Goal: Transaction & Acquisition: Purchase product/service

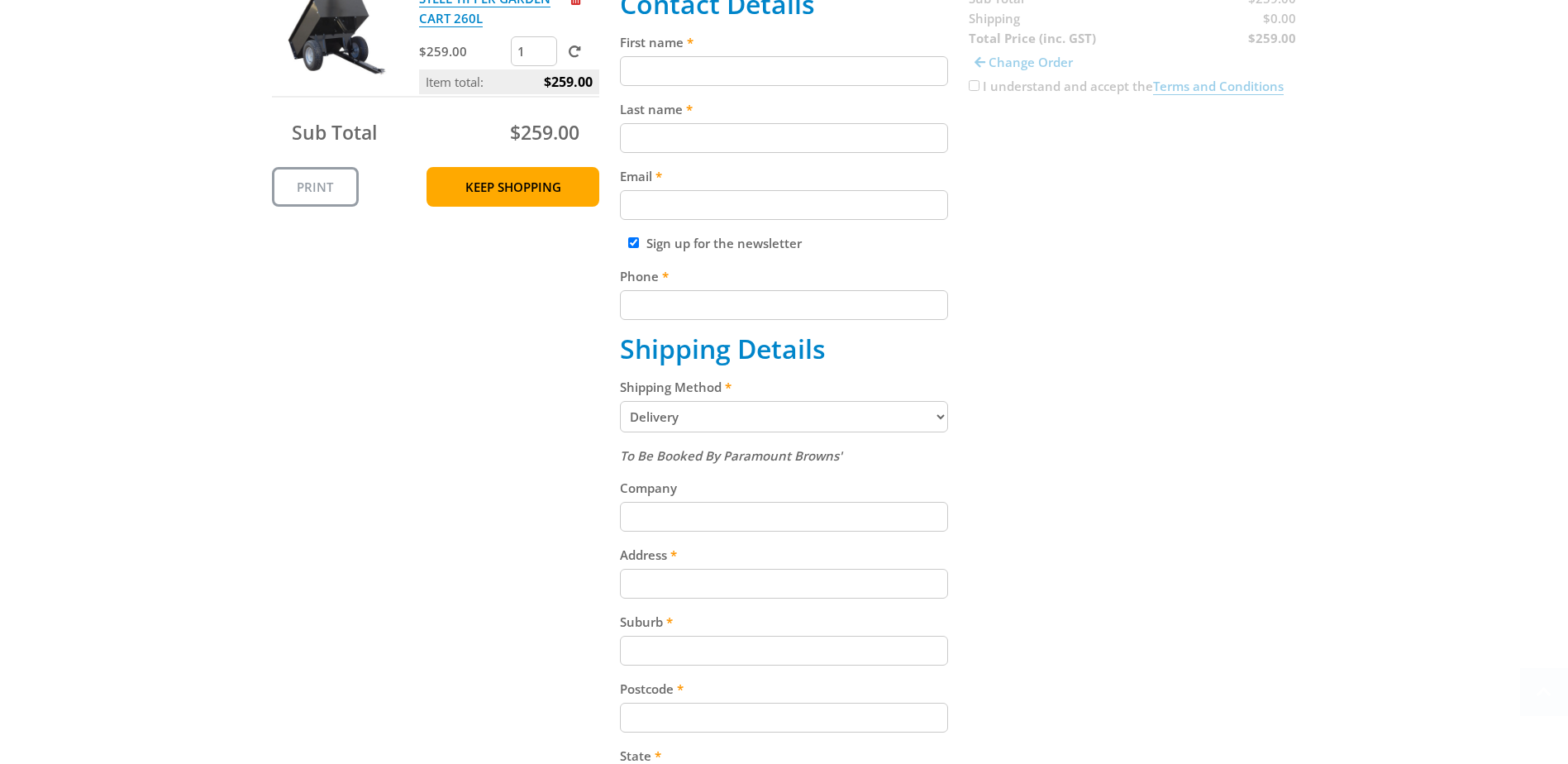
scroll to position [413, 0]
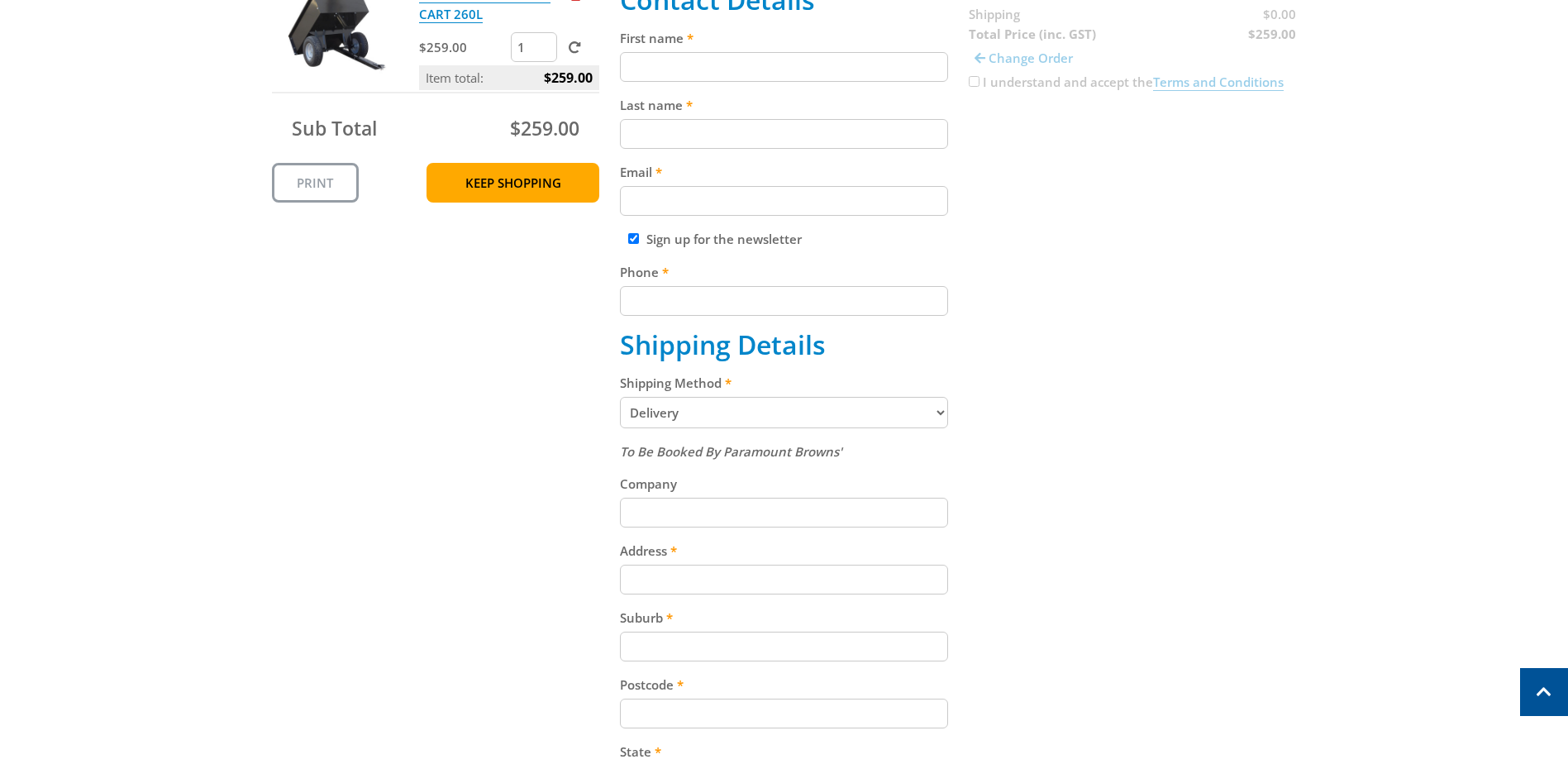
click at [945, 411] on select "Pickup from Gepps Cross Delivery" at bounding box center [784, 413] width 328 height 32
click at [620, 397] on select "Pickup from Gepps Cross Delivery" at bounding box center [784, 413] width 328 height 32
click at [672, 514] on input "Company" at bounding box center [784, 513] width 328 height 30
type input "Gawler East Primary School"
type input "Sherrilyn Joy"
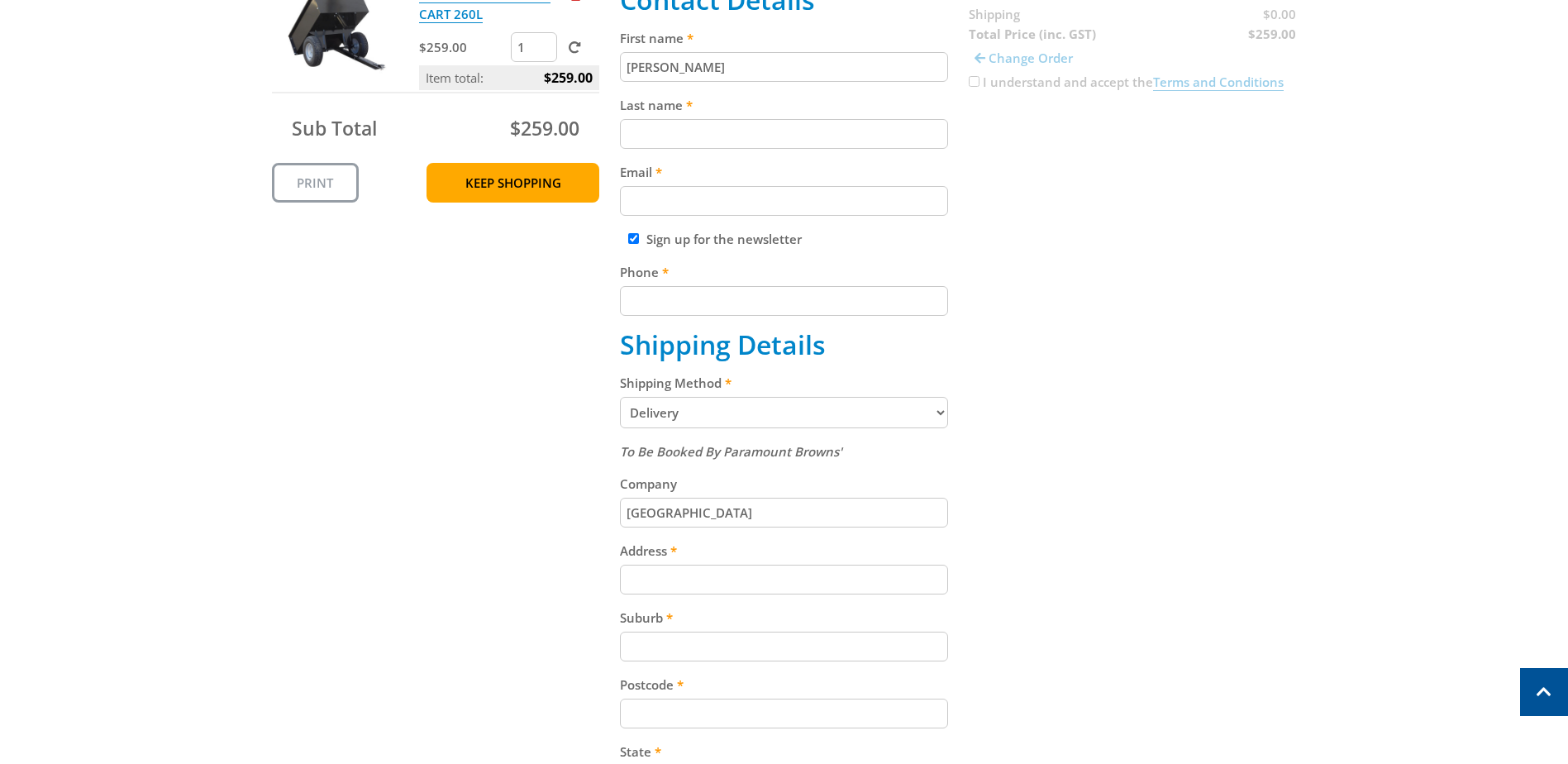
type input "Northcott"
type input "sherrilyn.northcott297@schools.sa.edu.au"
type input "0418891609"
type input "15 William Gilbert Avenue"
type input "Cockatoo Valley"
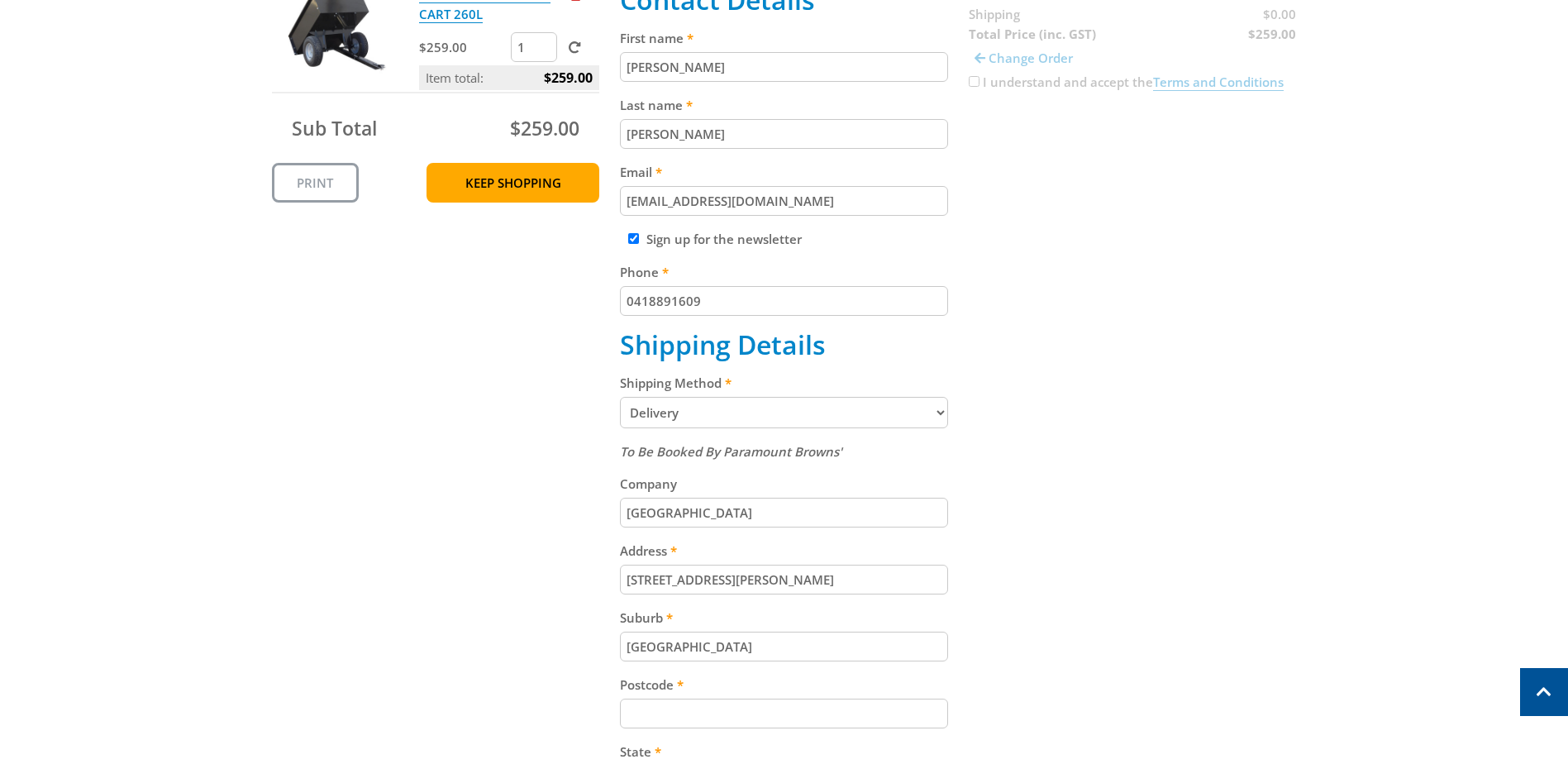
type input "5351"
select select "SA"
click at [797, 509] on input "Gawler East Primary School" at bounding box center [784, 513] width 328 height 30
type input "G"
click at [844, 511] on input "Company" at bounding box center [784, 513] width 328 height 30
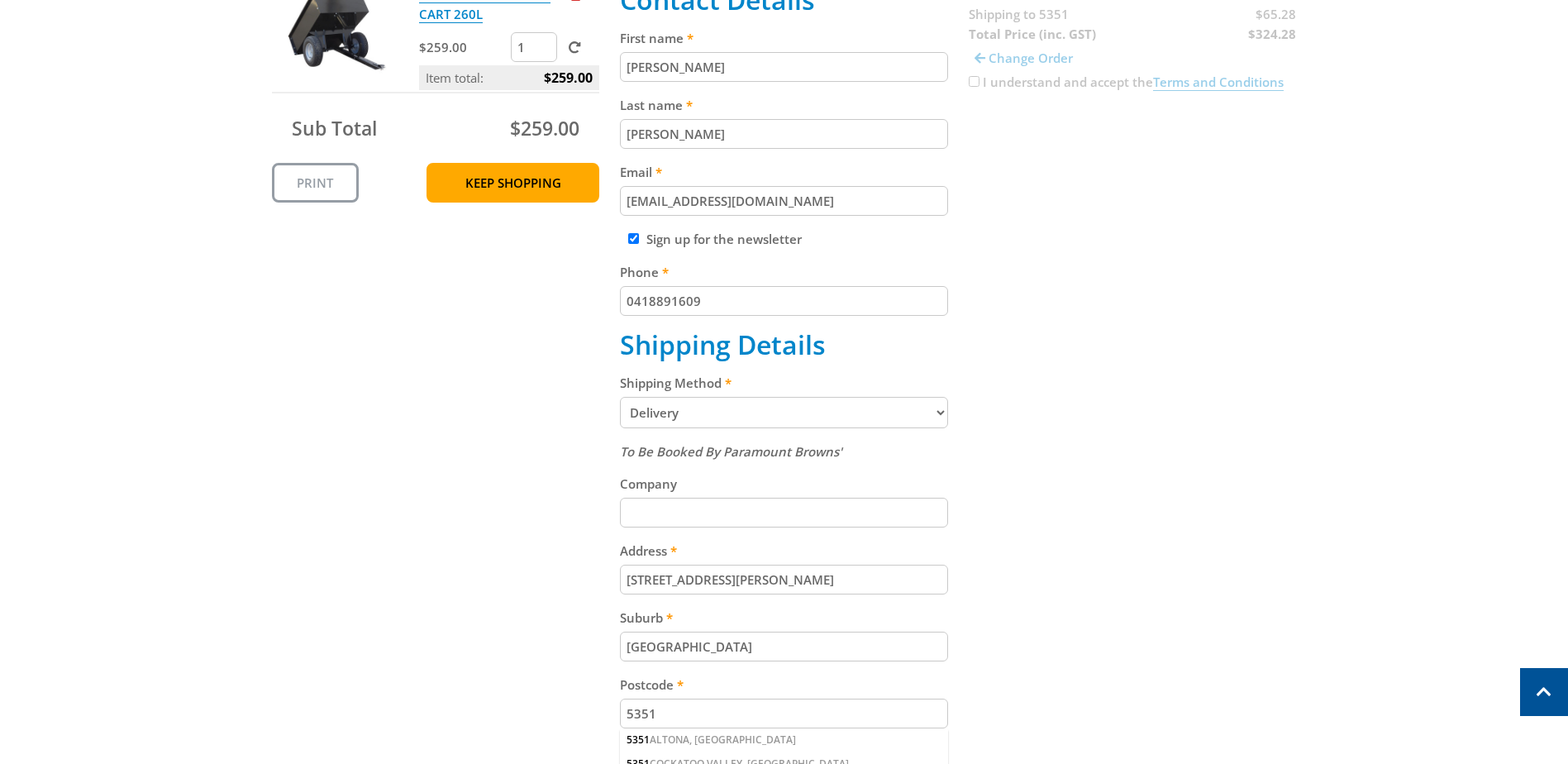
drag, startPoint x: 626, startPoint y: 582, endPoint x: 836, endPoint y: 582, distance: 210.0
click at [836, 582] on input "15 William Gilbert Avenue" at bounding box center [784, 580] width 328 height 30
drag, startPoint x: 622, startPoint y: 650, endPoint x: 757, endPoint y: 650, distance: 135.0
click at [757, 650] on input "Cockatoo Valley" at bounding box center [784, 647] width 328 height 30
click at [687, 714] on input "5351" at bounding box center [784, 714] width 328 height 30
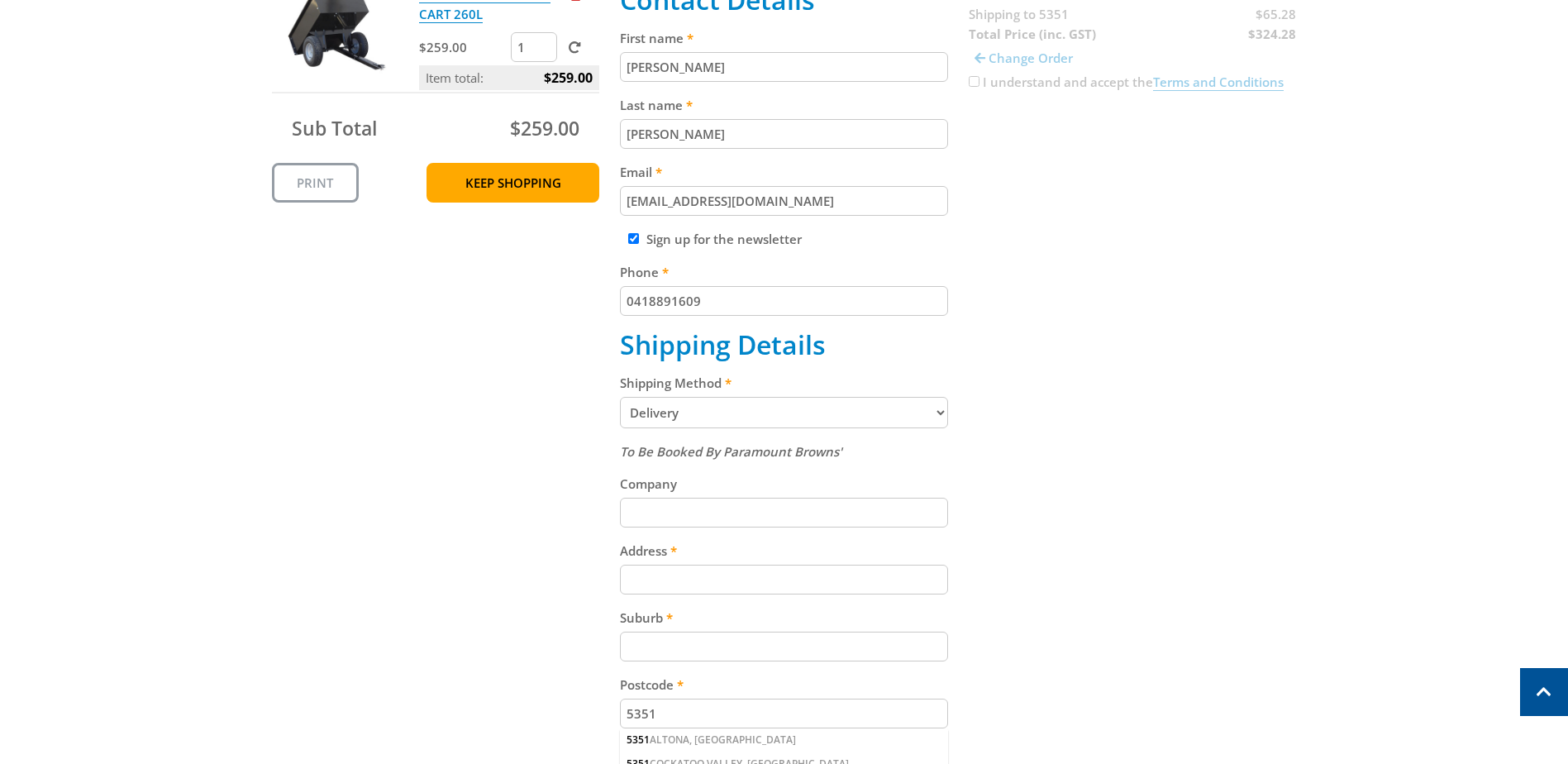
drag, startPoint x: 656, startPoint y: 708, endPoint x: 618, endPoint y: 714, distance: 38.5
click at [618, 714] on div "Cart STEEL TIPPER GARDEN CART 260L $259.00 1 Item total: $259.00 Sub Total $259…" at bounding box center [784, 454] width 1025 height 1058
click at [656, 519] on input "Company" at bounding box center [784, 513] width 328 height 30
type input "Gawler East Primary School"
type input "1"
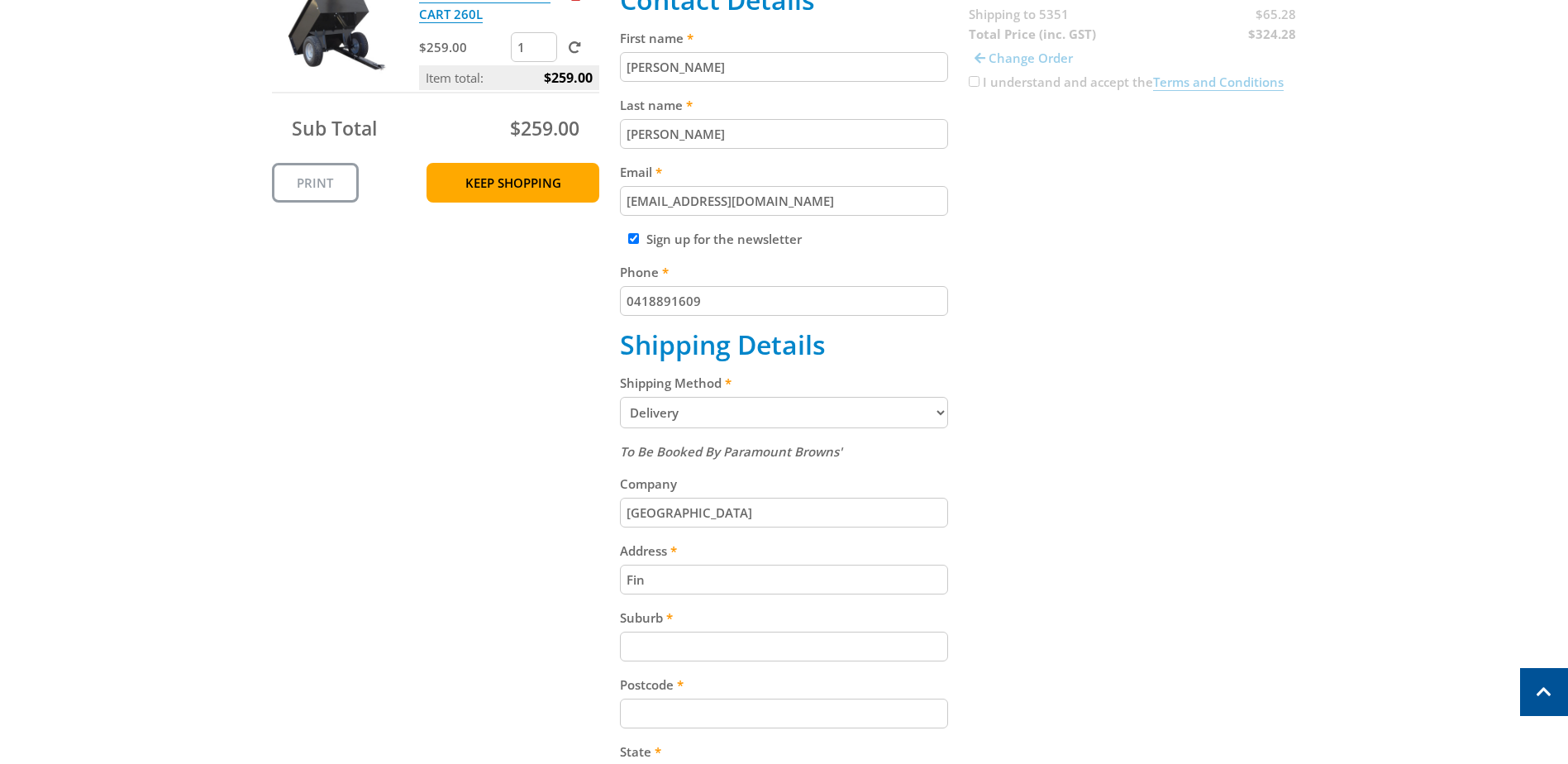
type input "Finch Road, Gawler East, SA 5118"
type input "GAWLER EAST"
type input "5118"
click at [827, 581] on input "Finch Road, Gawler East, SA 5118" at bounding box center [784, 580] width 328 height 30
type input "Finch Road"
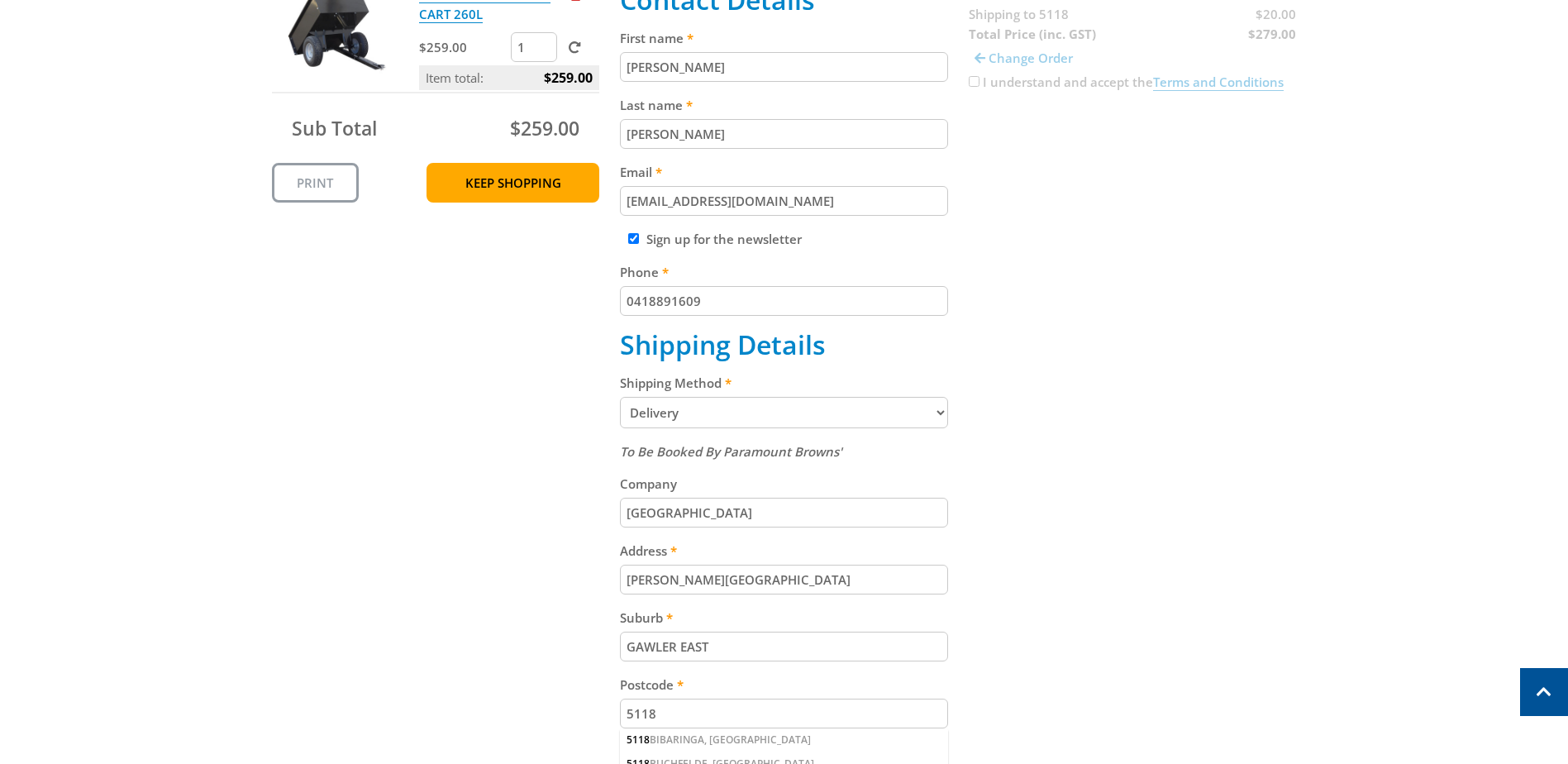
click at [1204, 570] on div "Cart STEEL TIPPER GARDEN CART 260L $259.00 1 Item total: $259.00 Sub Total $259…" at bounding box center [784, 454] width 1025 height 1058
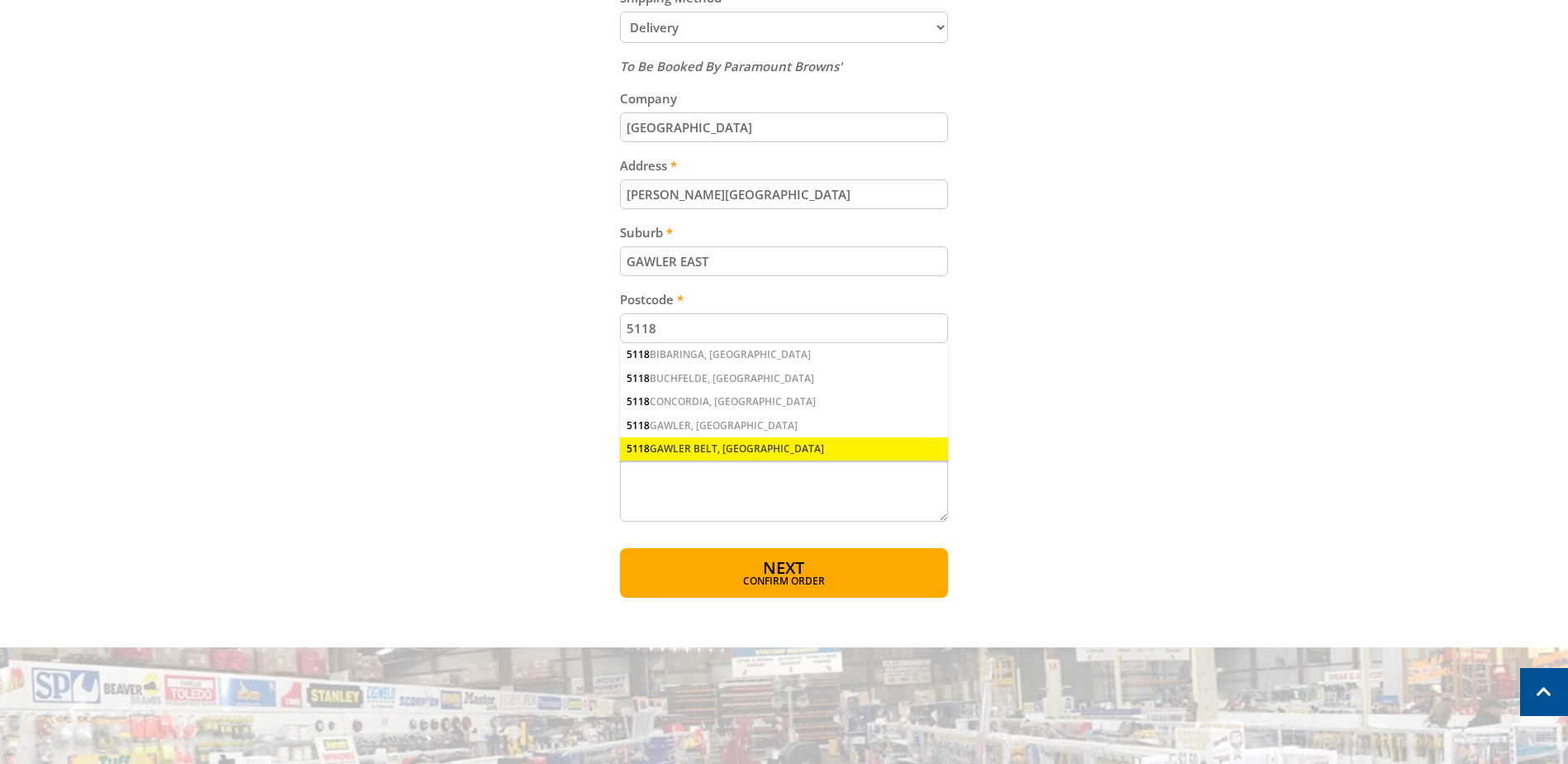
scroll to position [827, 0]
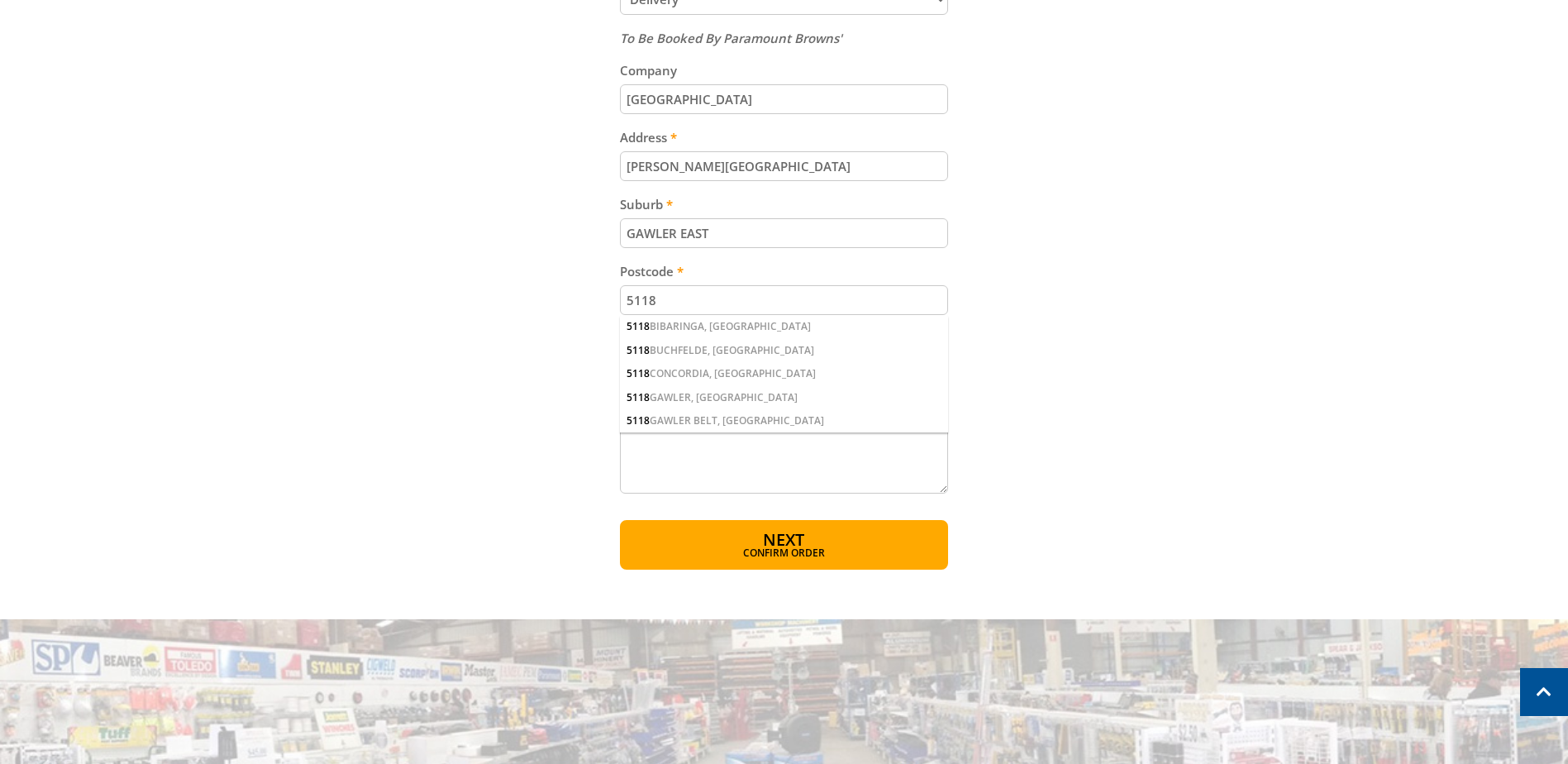
click at [681, 303] on input "5118" at bounding box center [784, 301] width 328 height 30
click at [1093, 383] on div "Cart STEEL TIPPER GARDEN CART 260L $259.00 1 Item total: $259.00 Sub Total $259…" at bounding box center [784, 41] width 1025 height 1058
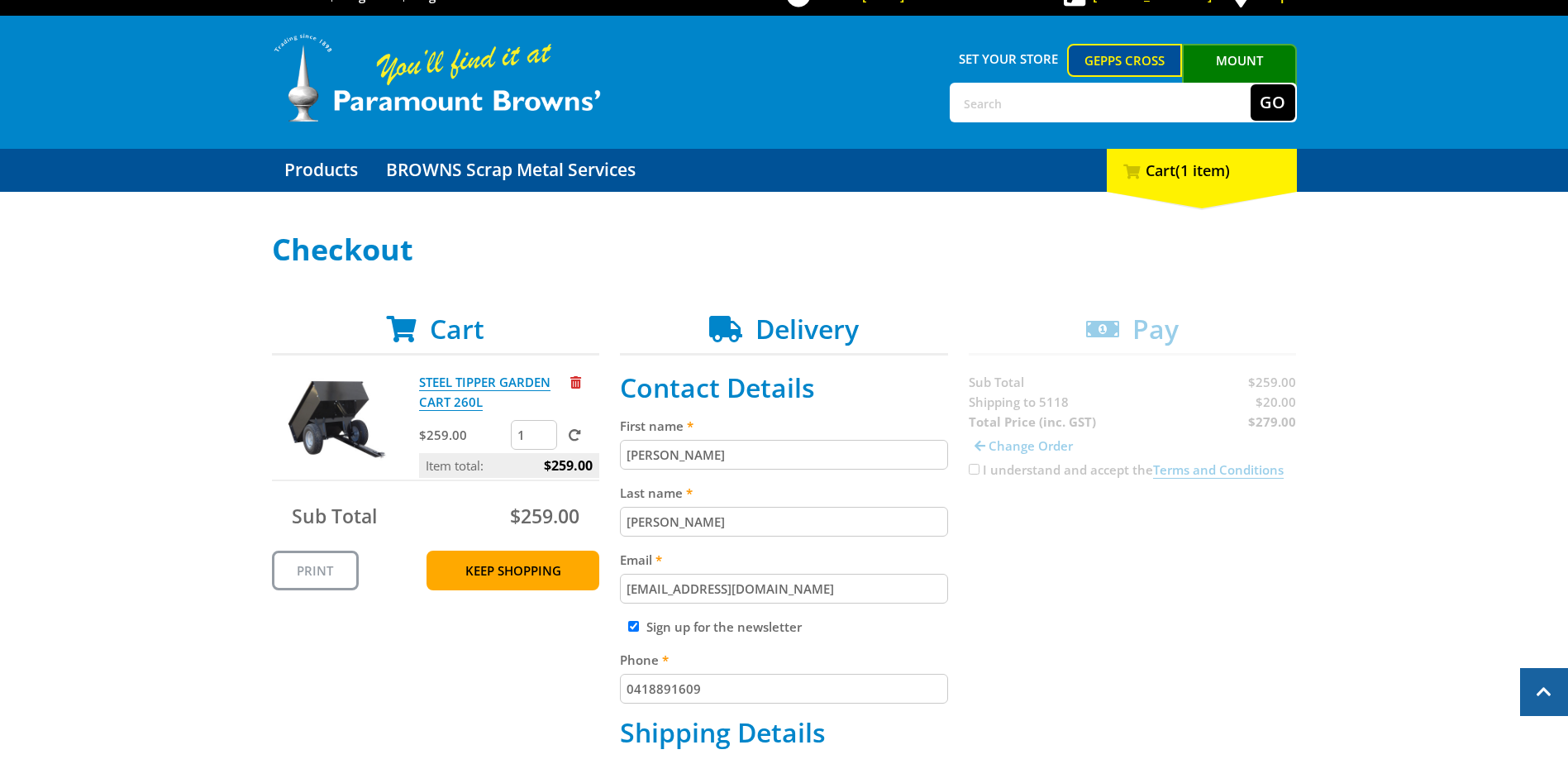
scroll to position [0, 0]
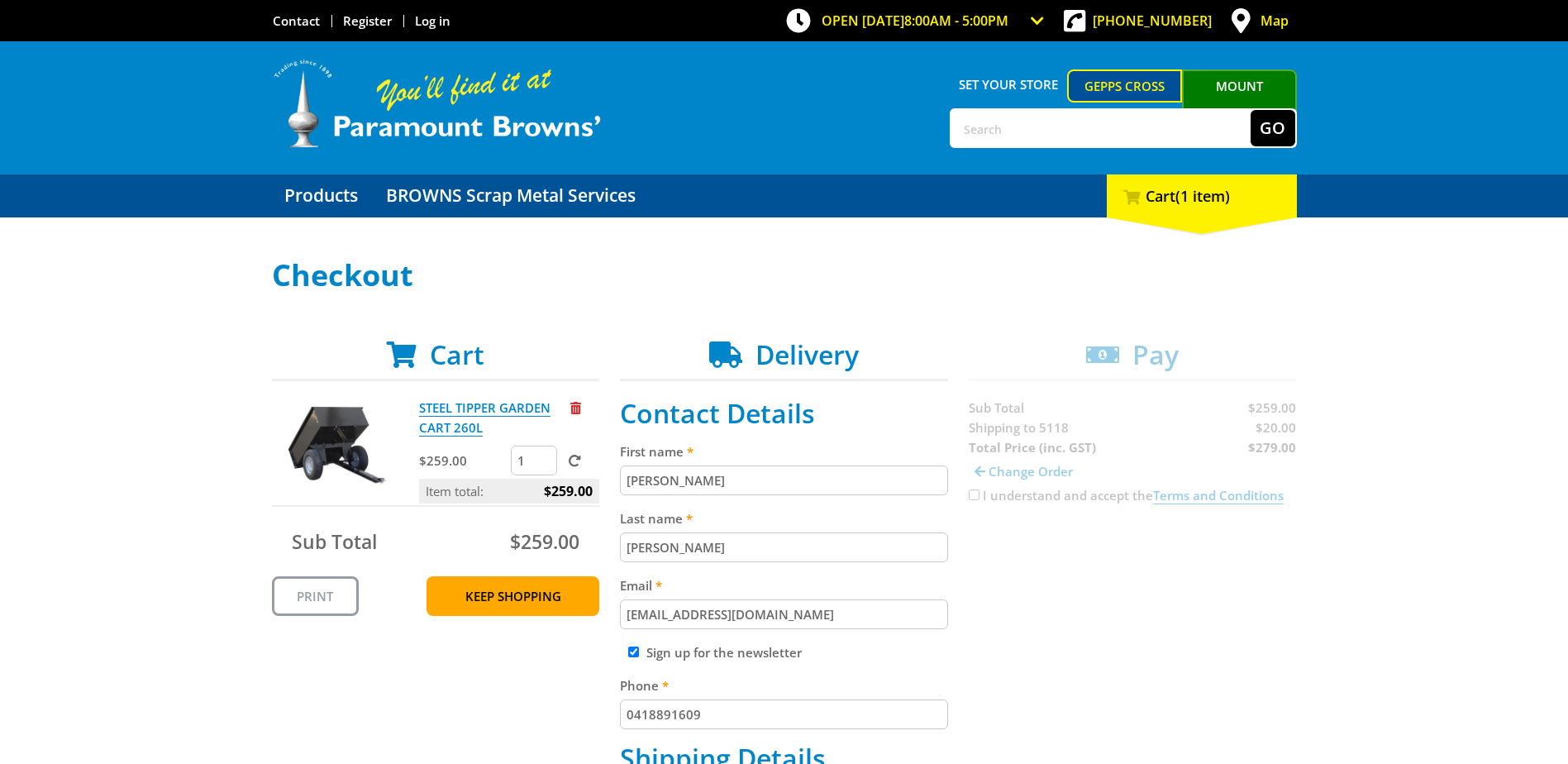
click at [711, 481] on input "Sherrilyn Joy" at bounding box center [784, 480] width 328 height 30
type input "S"
type input "Chris"
type input "Evans"
drag, startPoint x: 881, startPoint y: 619, endPoint x: 999, endPoint y: 632, distance: 118.7
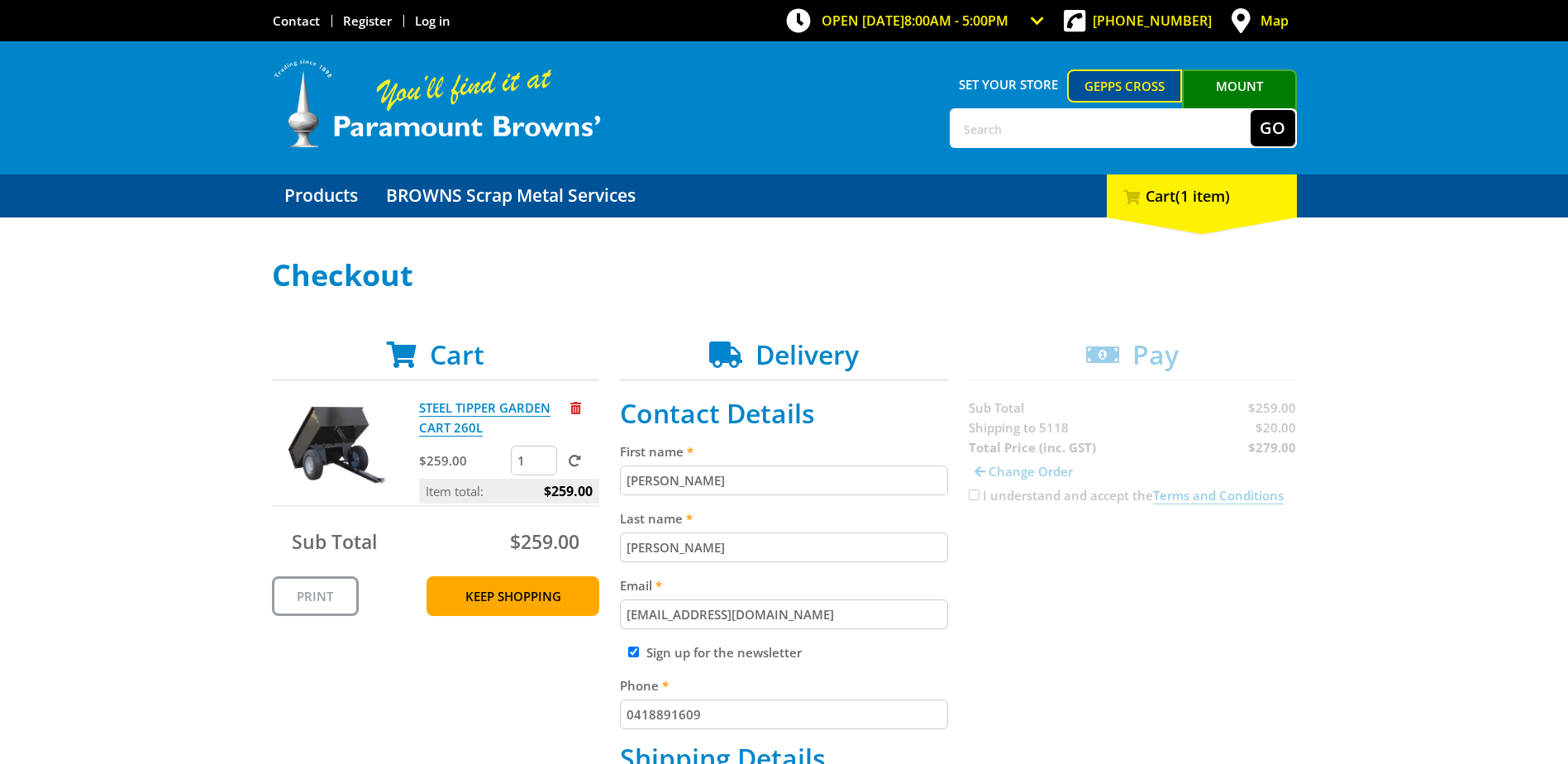
drag, startPoint x: 622, startPoint y: 483, endPoint x: 753, endPoint y: 476, distance: 131.2
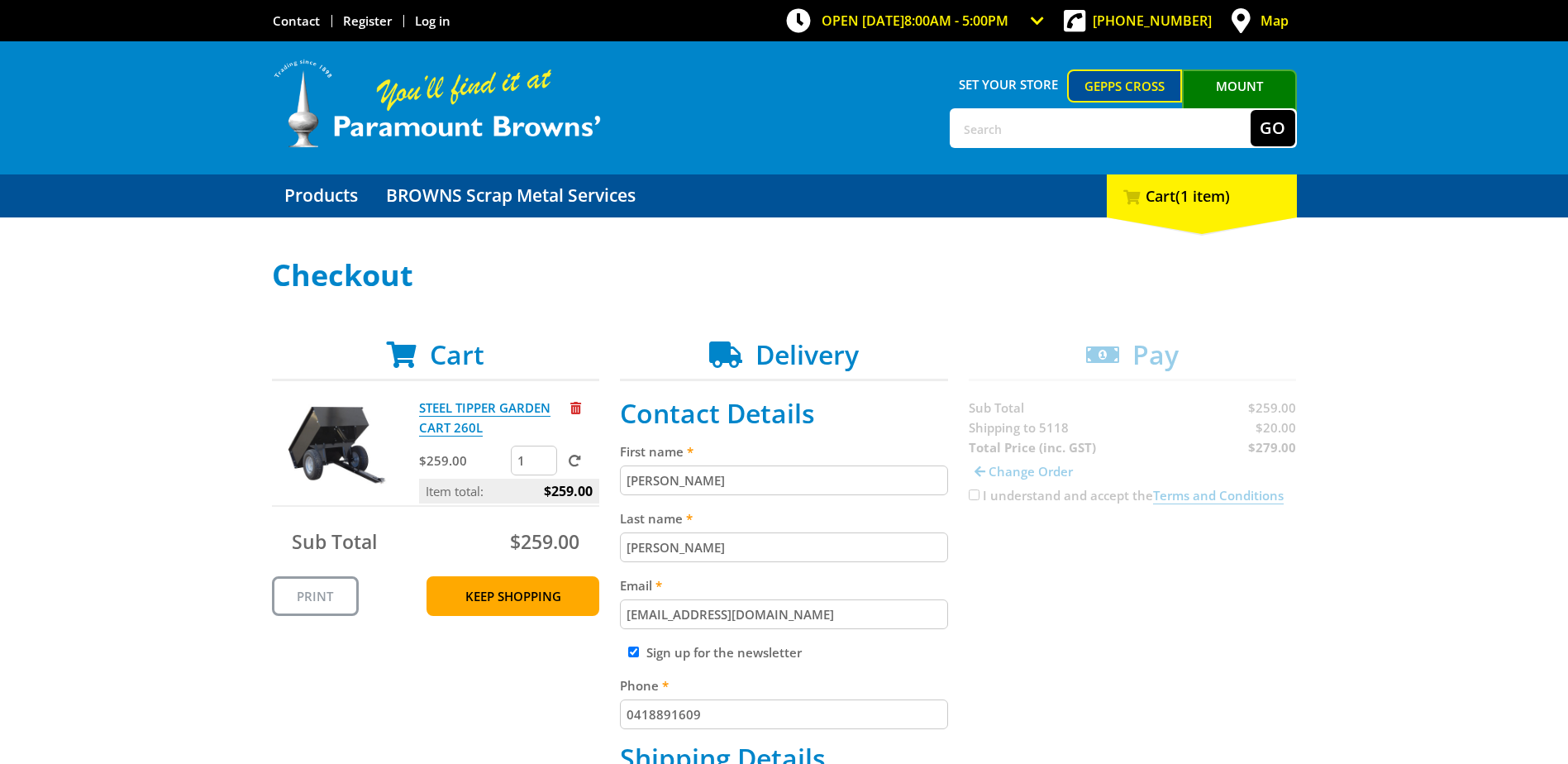
click at [753, 476] on input "Chris" at bounding box center [784, 480] width 328 height 30
type input "Sherrilyn"
drag, startPoint x: 684, startPoint y: 546, endPoint x: 607, endPoint y: 558, distance: 77.9
type input "Northcott"
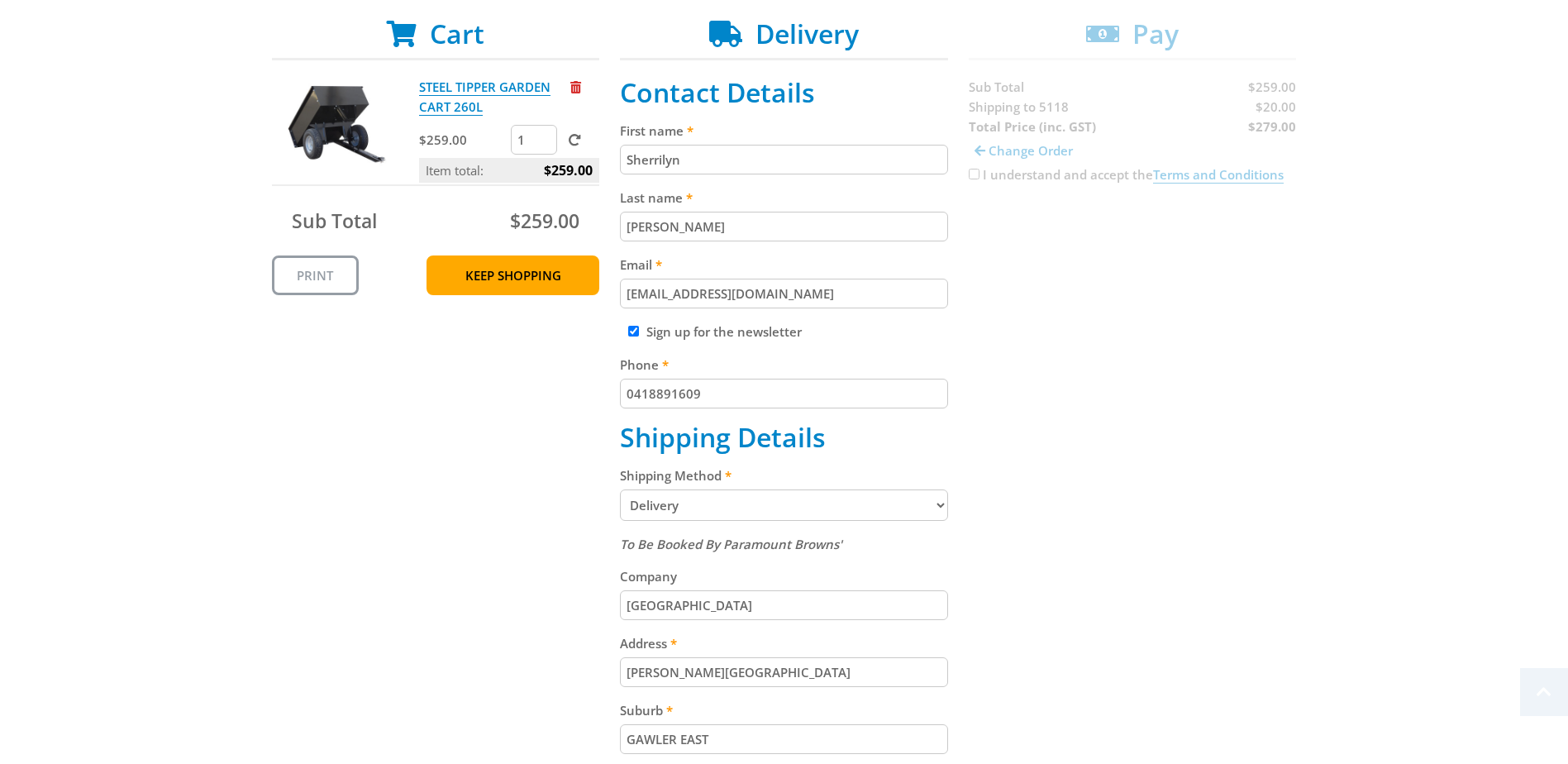
scroll to position [331, 0]
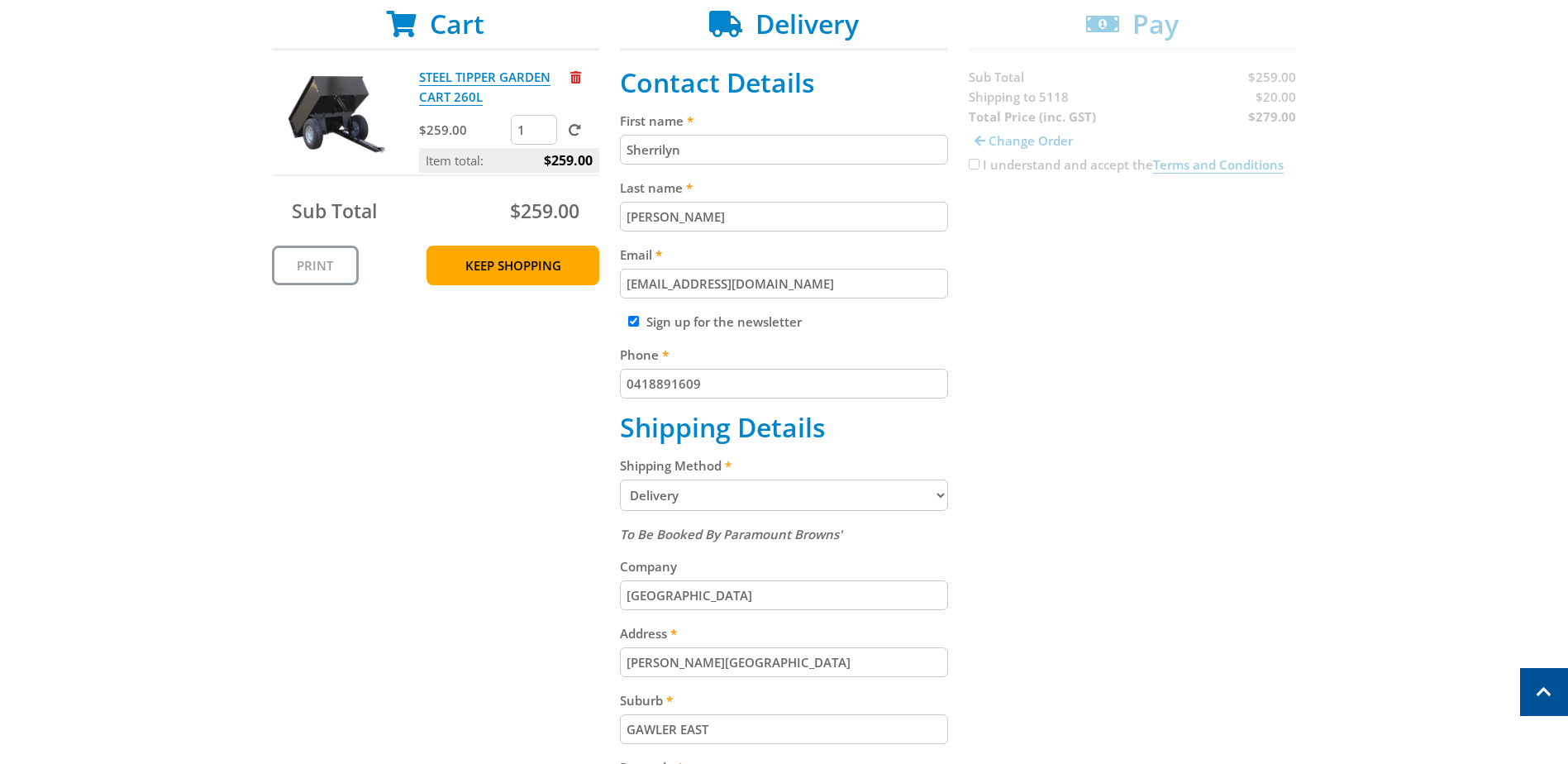
click at [631, 324] on input "Sign up for the newsletter" at bounding box center [634, 322] width 11 height 11
checkbox input "false"
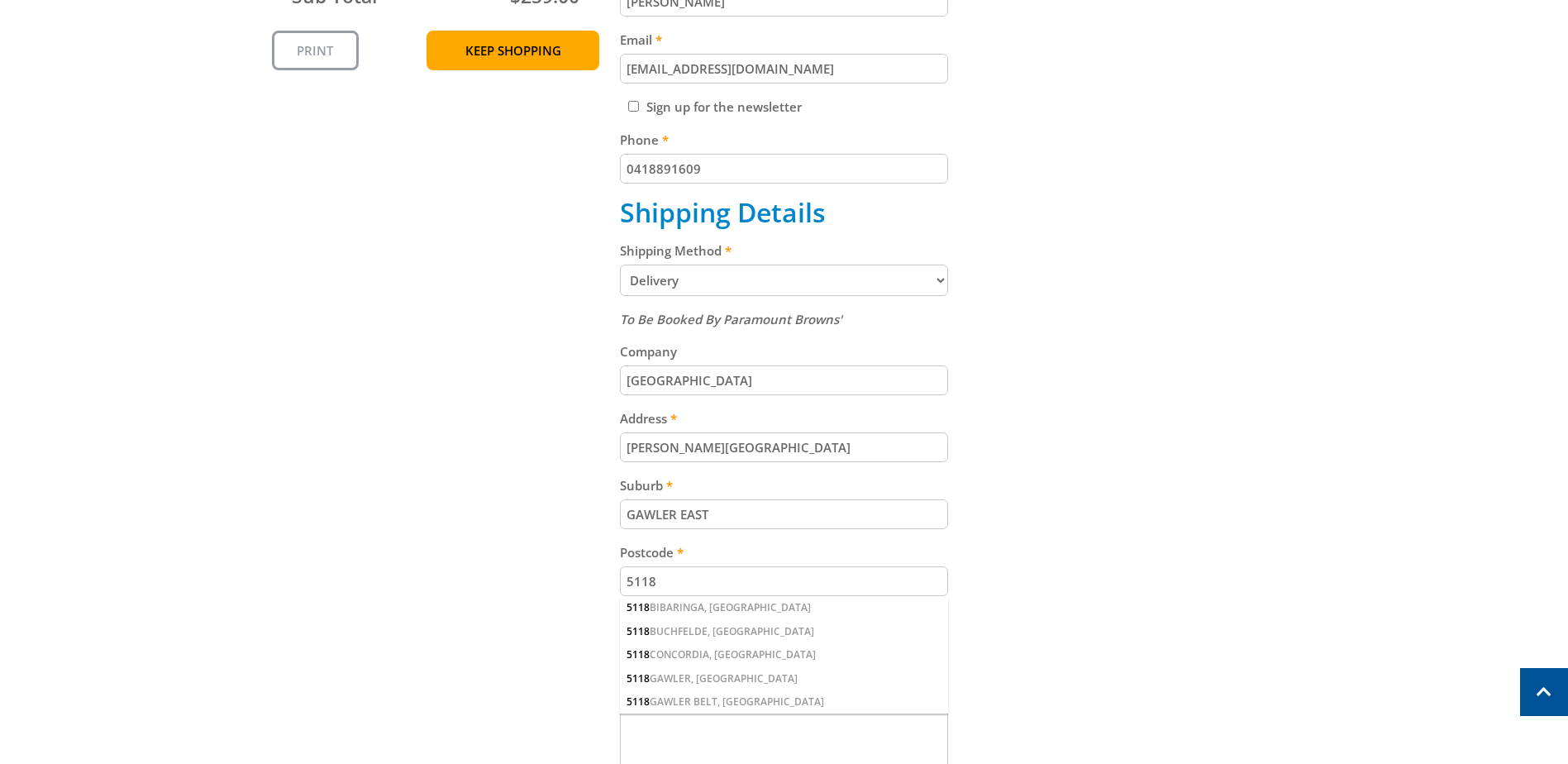
scroll to position [662, 0]
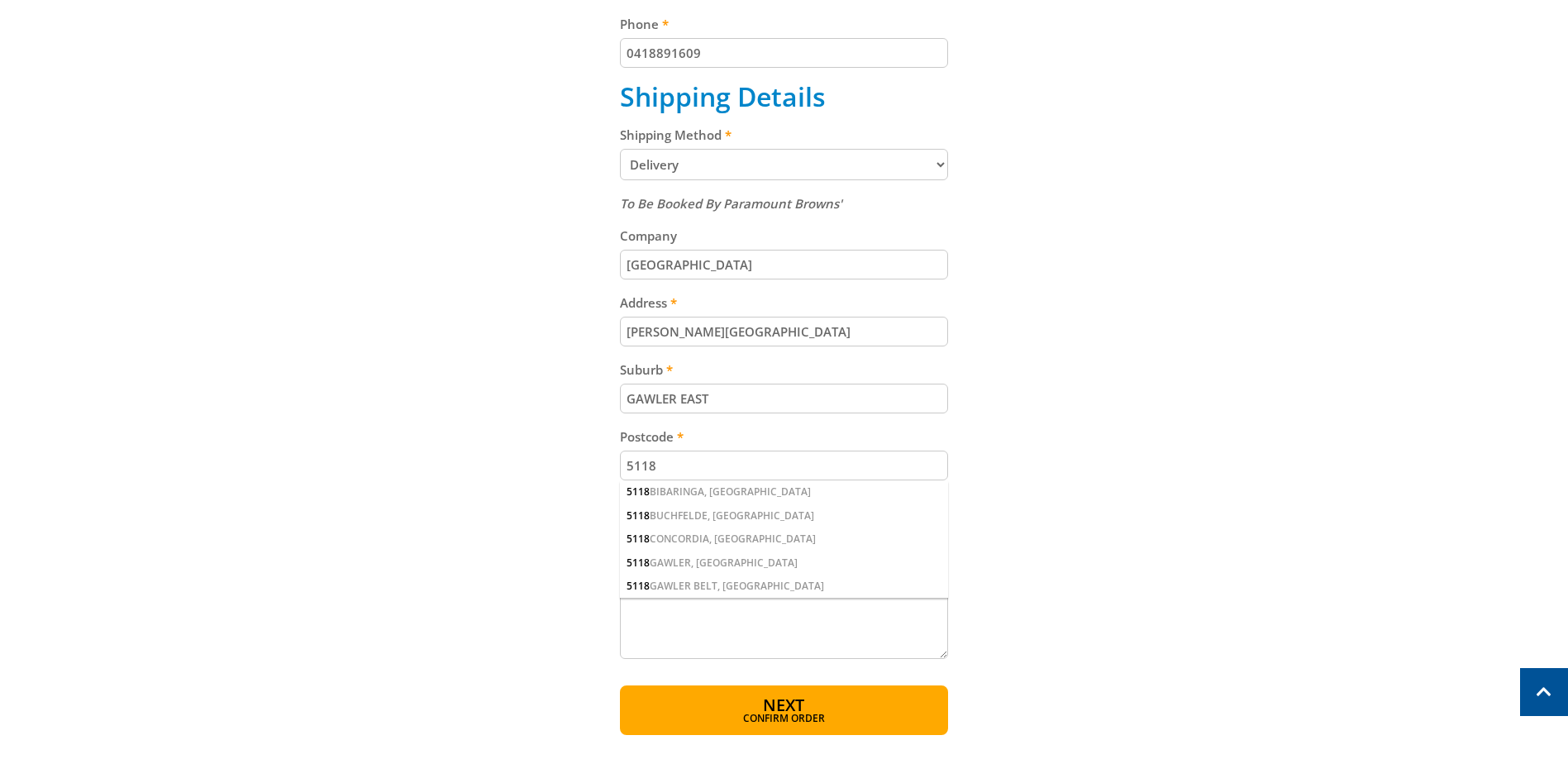
click at [704, 465] on input "5118" at bounding box center [784, 465] width 328 height 30
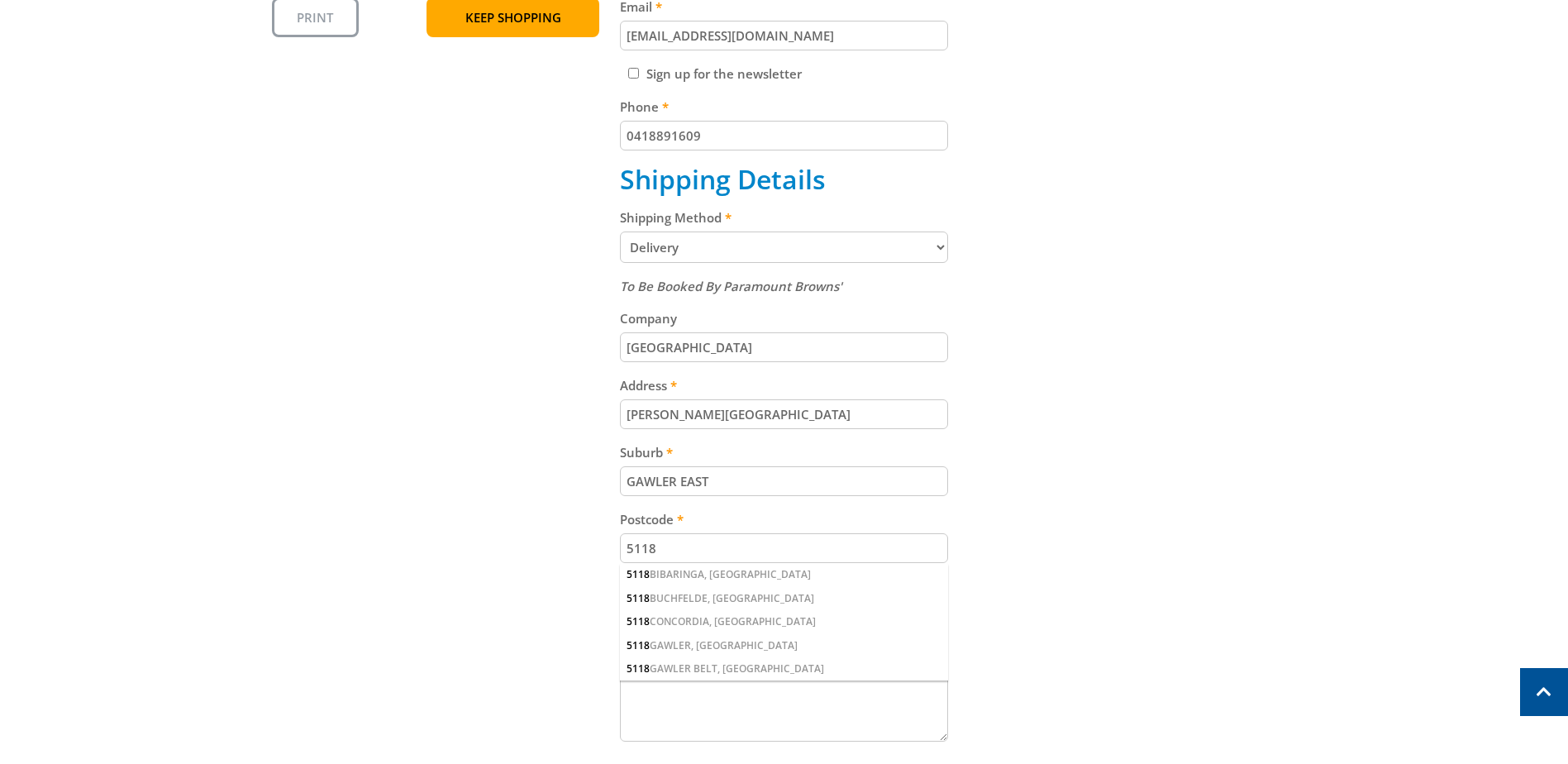
scroll to position [827, 0]
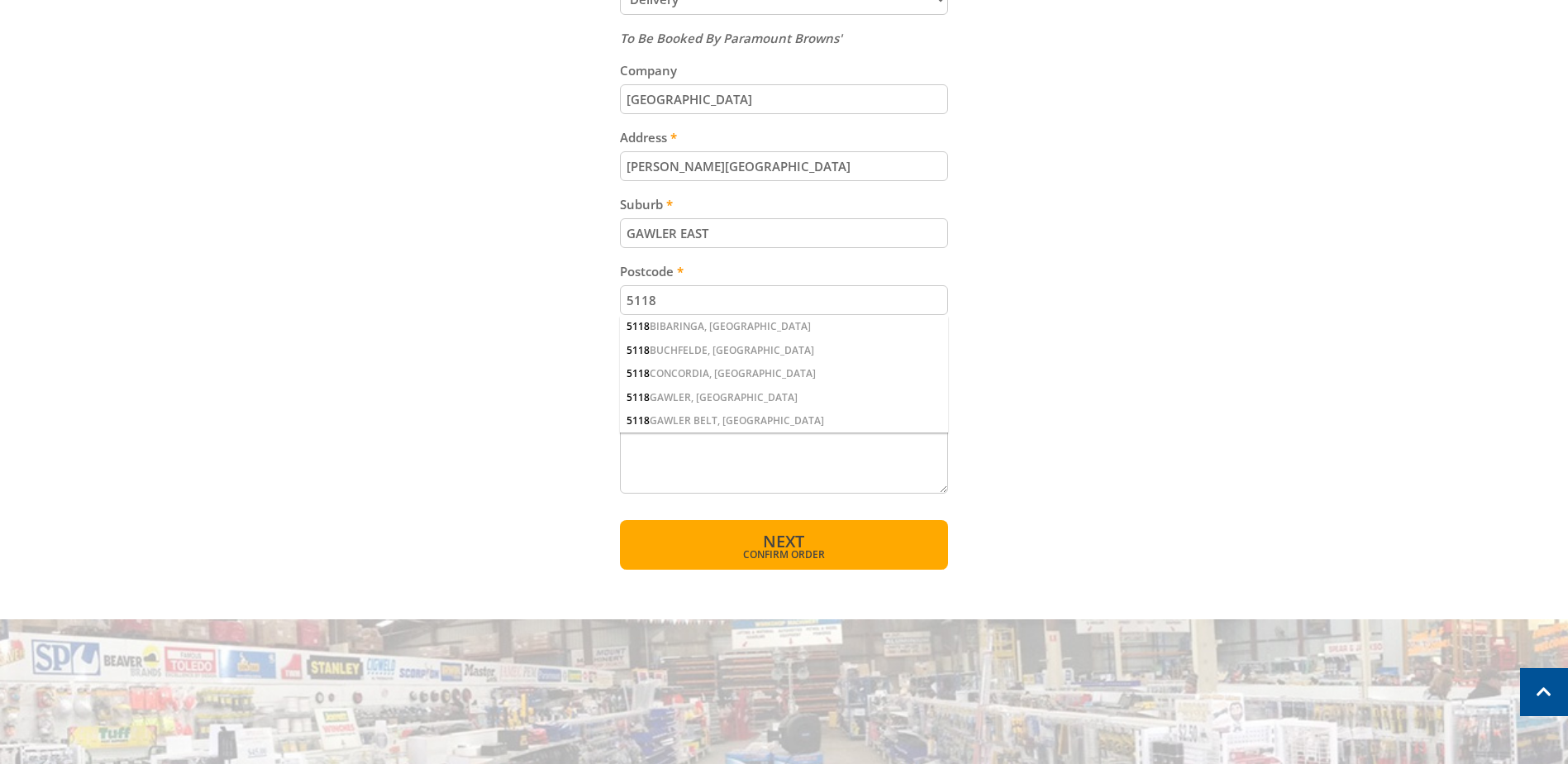
click at [813, 540] on button "Next Confirm order" at bounding box center [784, 544] width 328 height 49
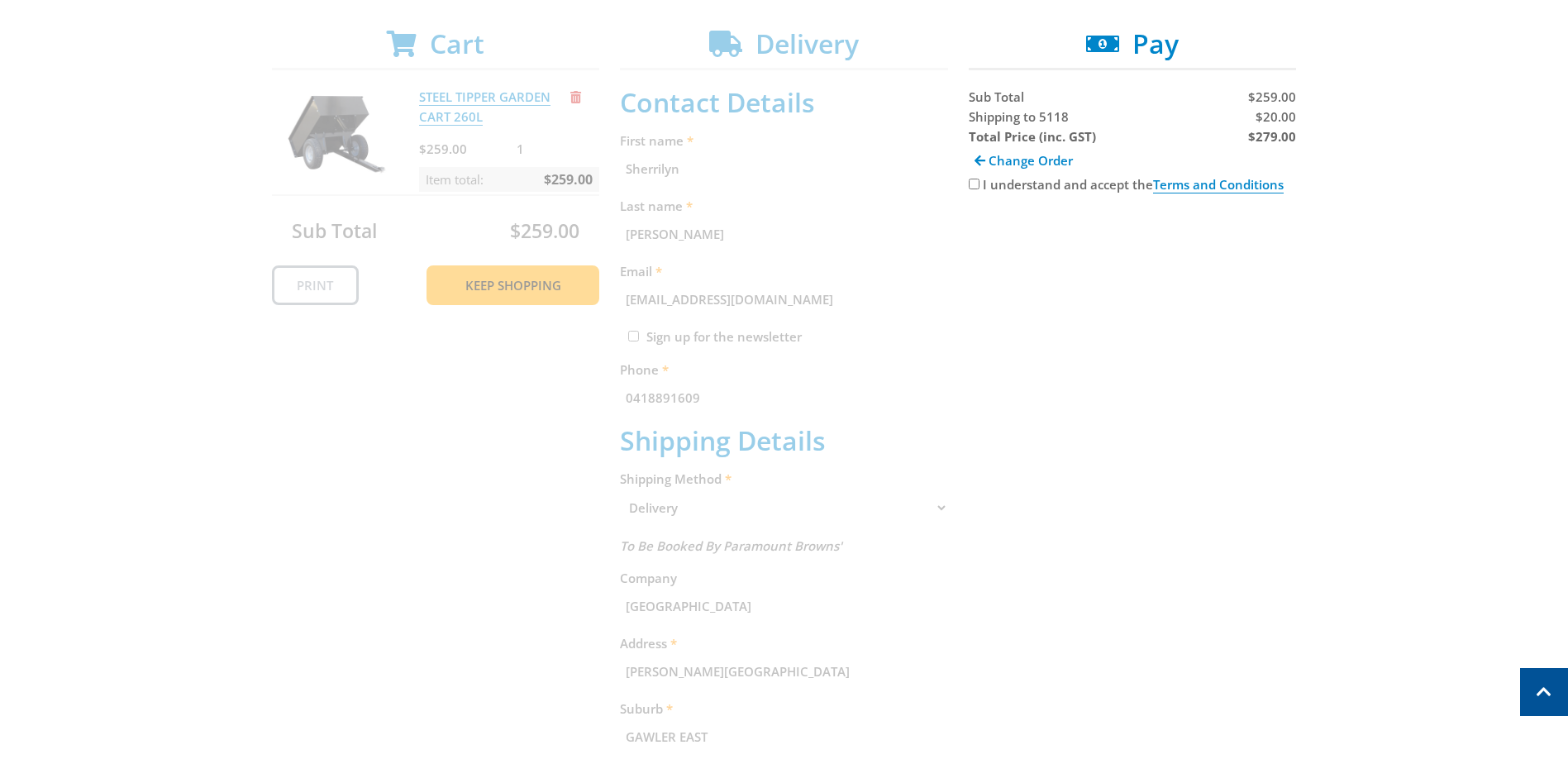
scroll to position [166, 0]
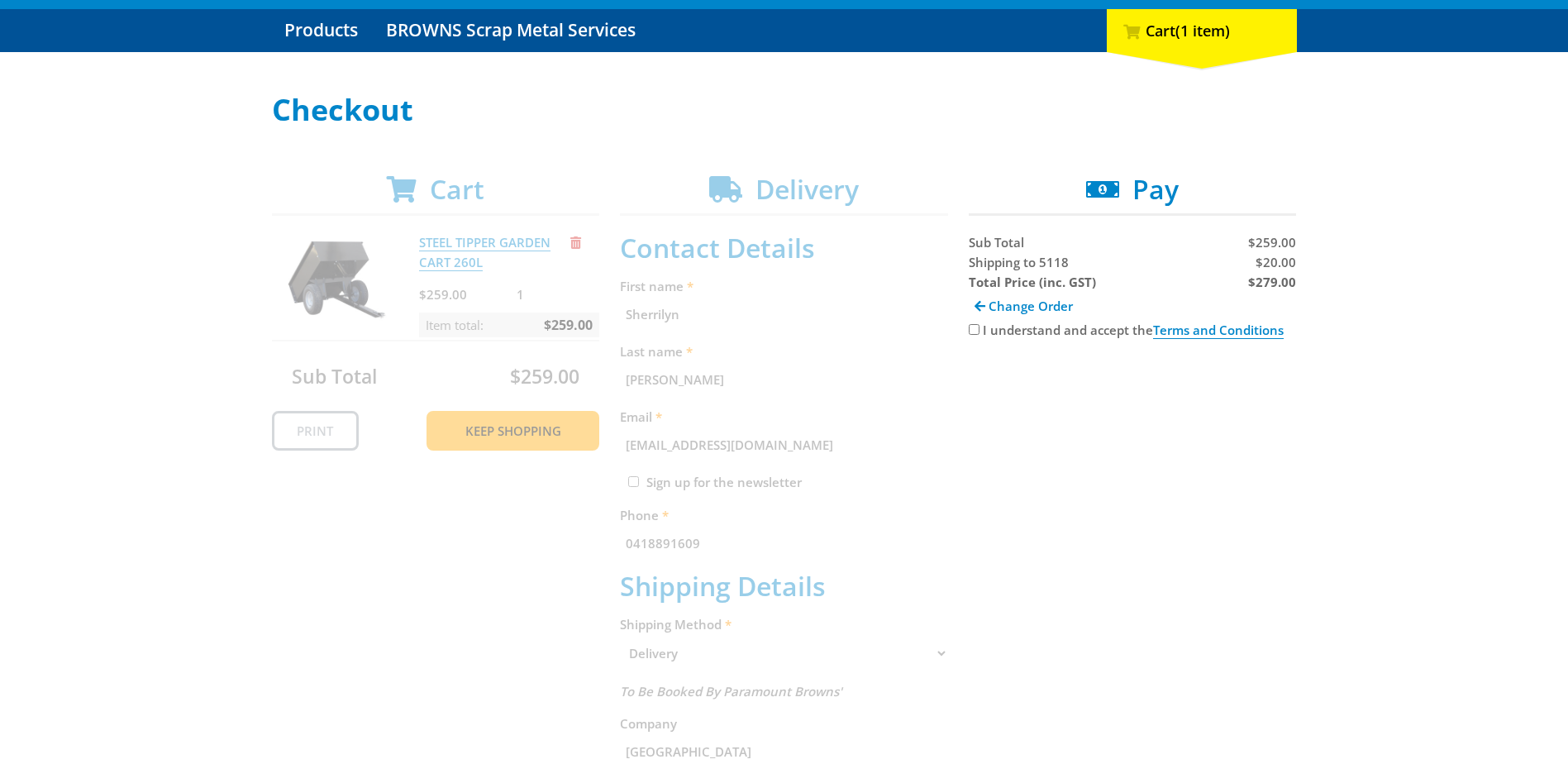
click at [976, 328] on input "I understand and accept the Terms and Conditions" at bounding box center [975, 329] width 11 height 11
checkbox input "true"
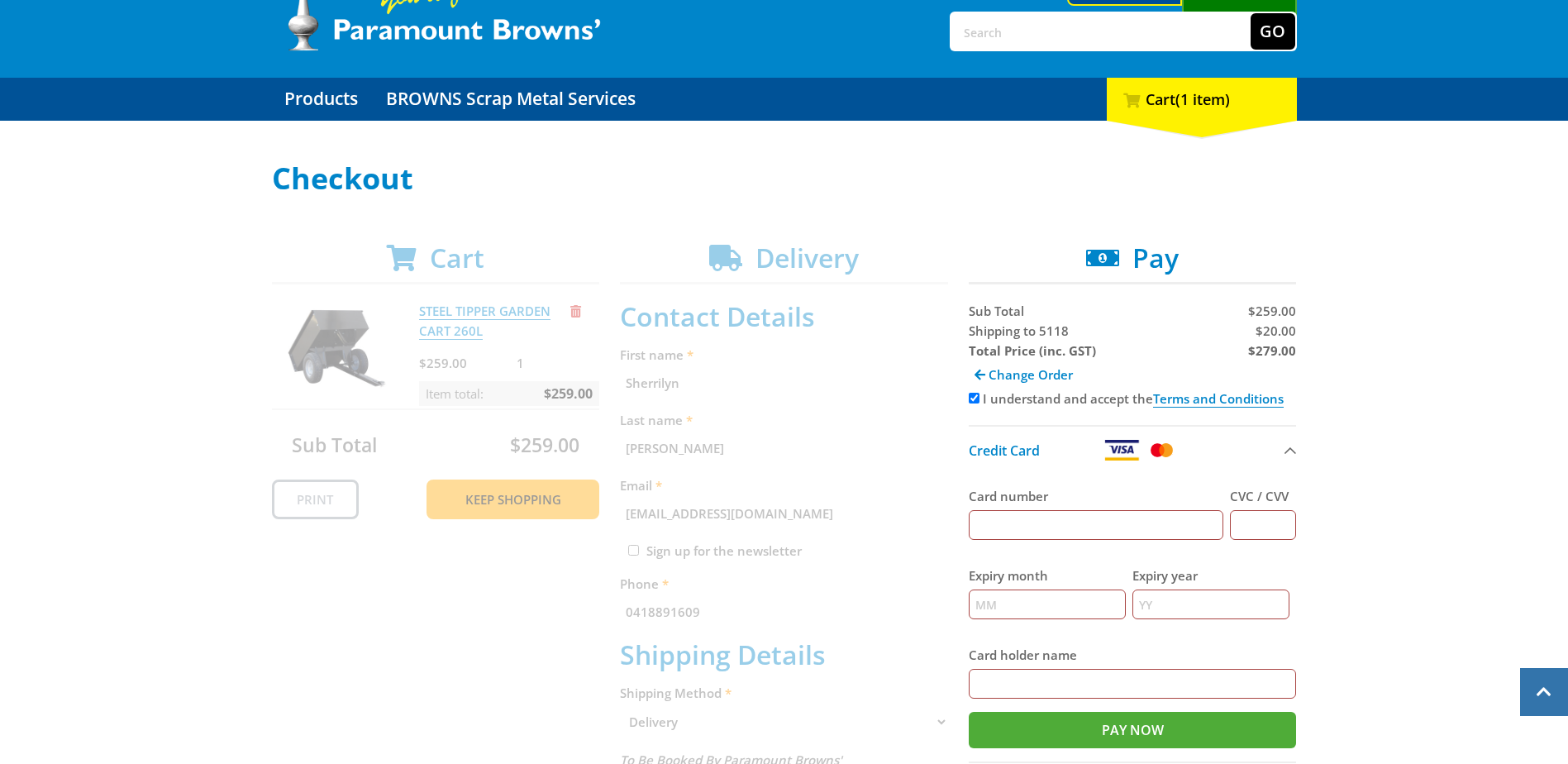
scroll to position [83, 0]
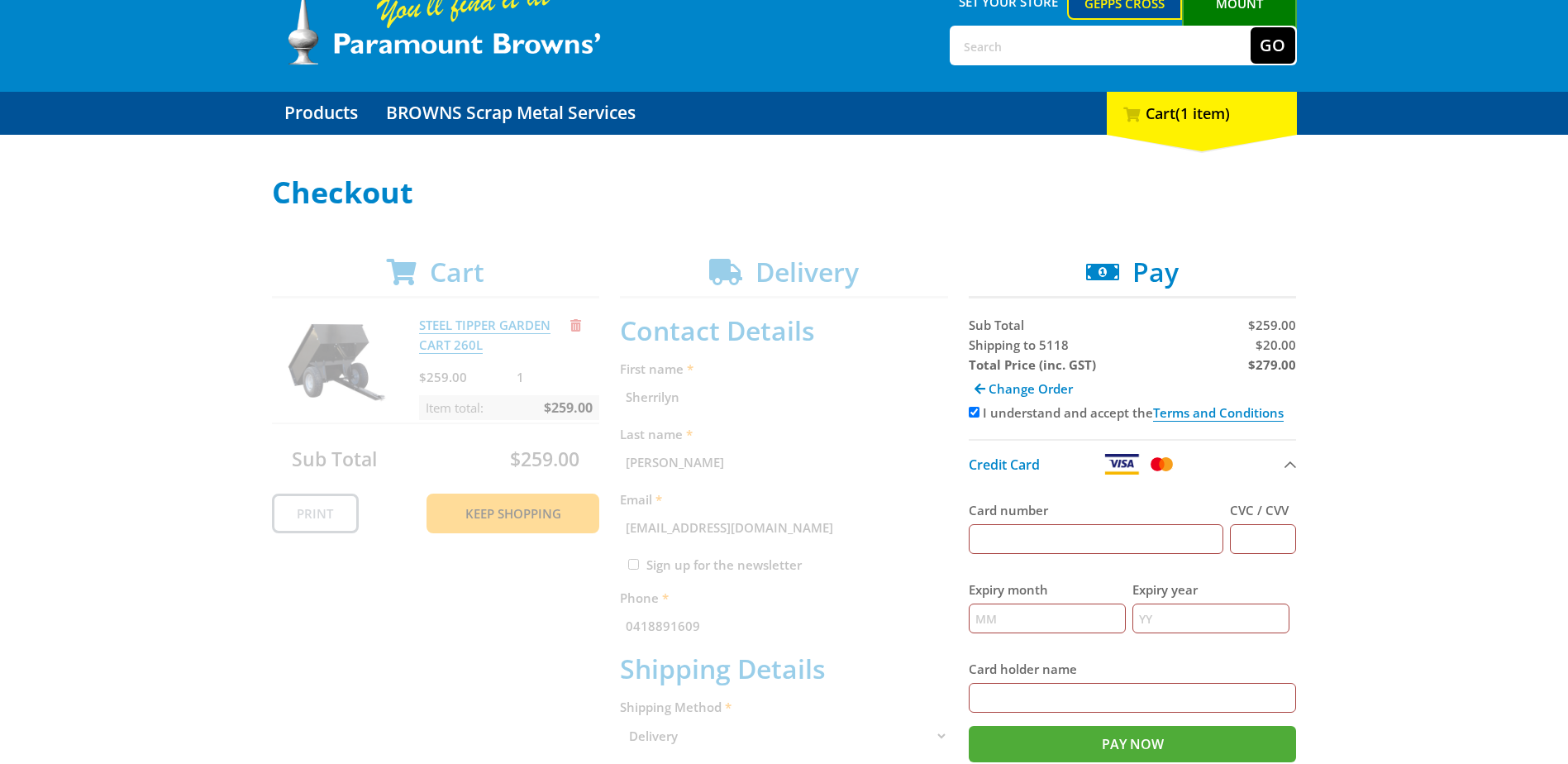
click at [1156, 534] on input "Card number" at bounding box center [1096, 540] width 256 height 30
type input "4509499167186628"
click at [1269, 546] on input "CVC / CVV" at bounding box center [1263, 540] width 66 height 30
type input "606"
click at [1078, 620] on input "Expiry month" at bounding box center [1047, 619] width 157 height 30
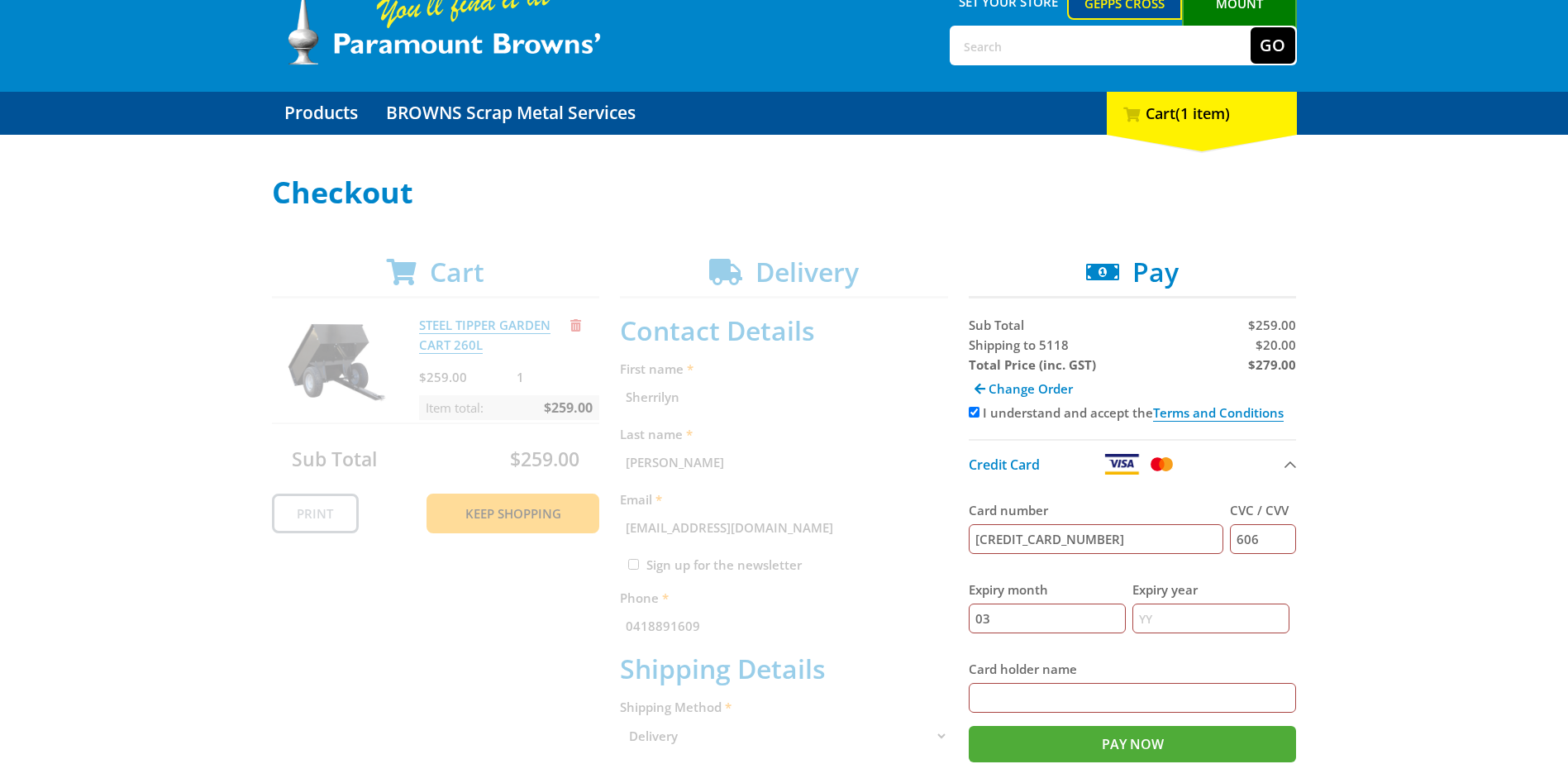
type input "03"
type input "26"
click at [1085, 698] on input "Card holder name" at bounding box center [1133, 698] width 328 height 30
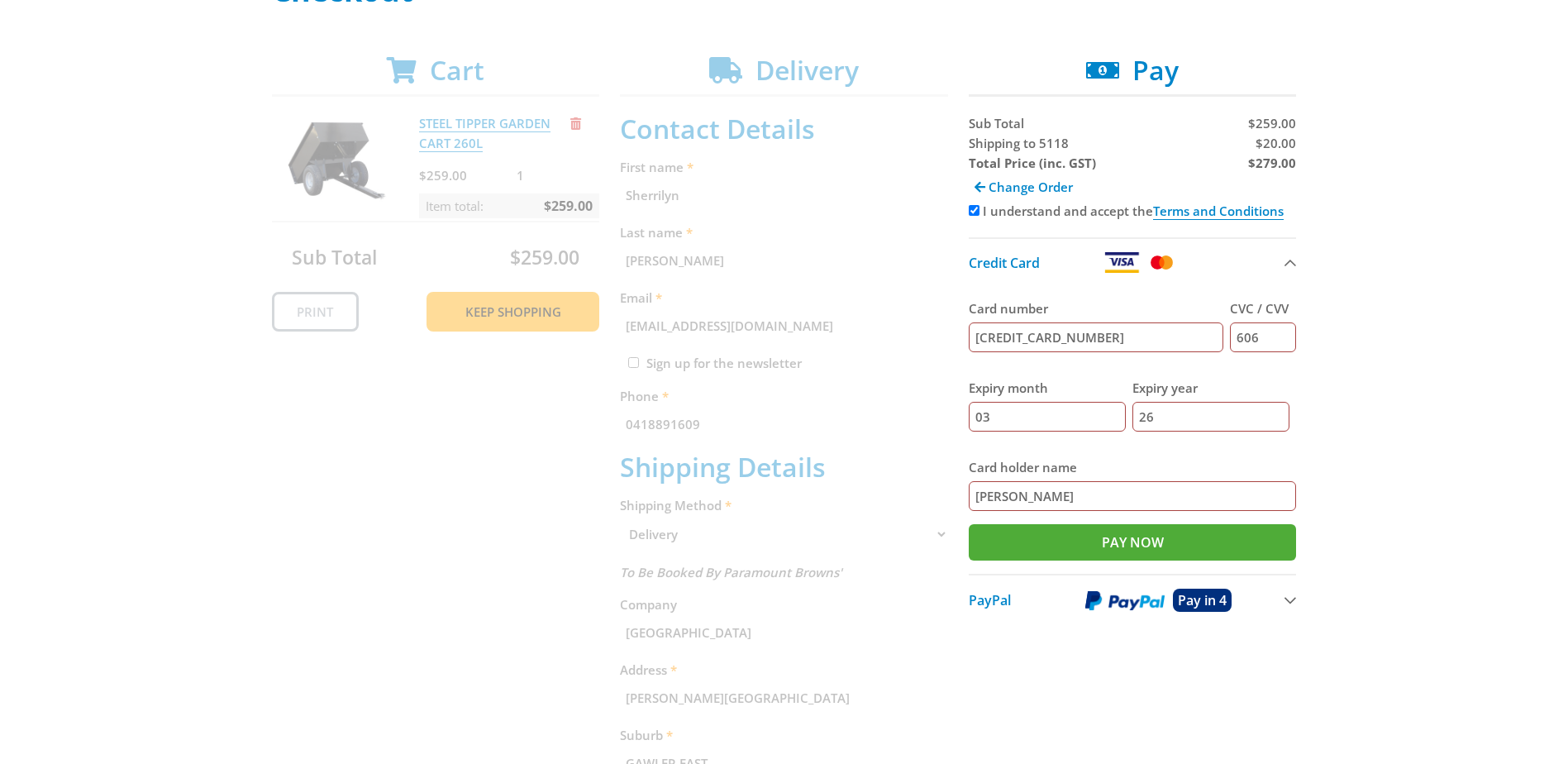
scroll to position [331, 0]
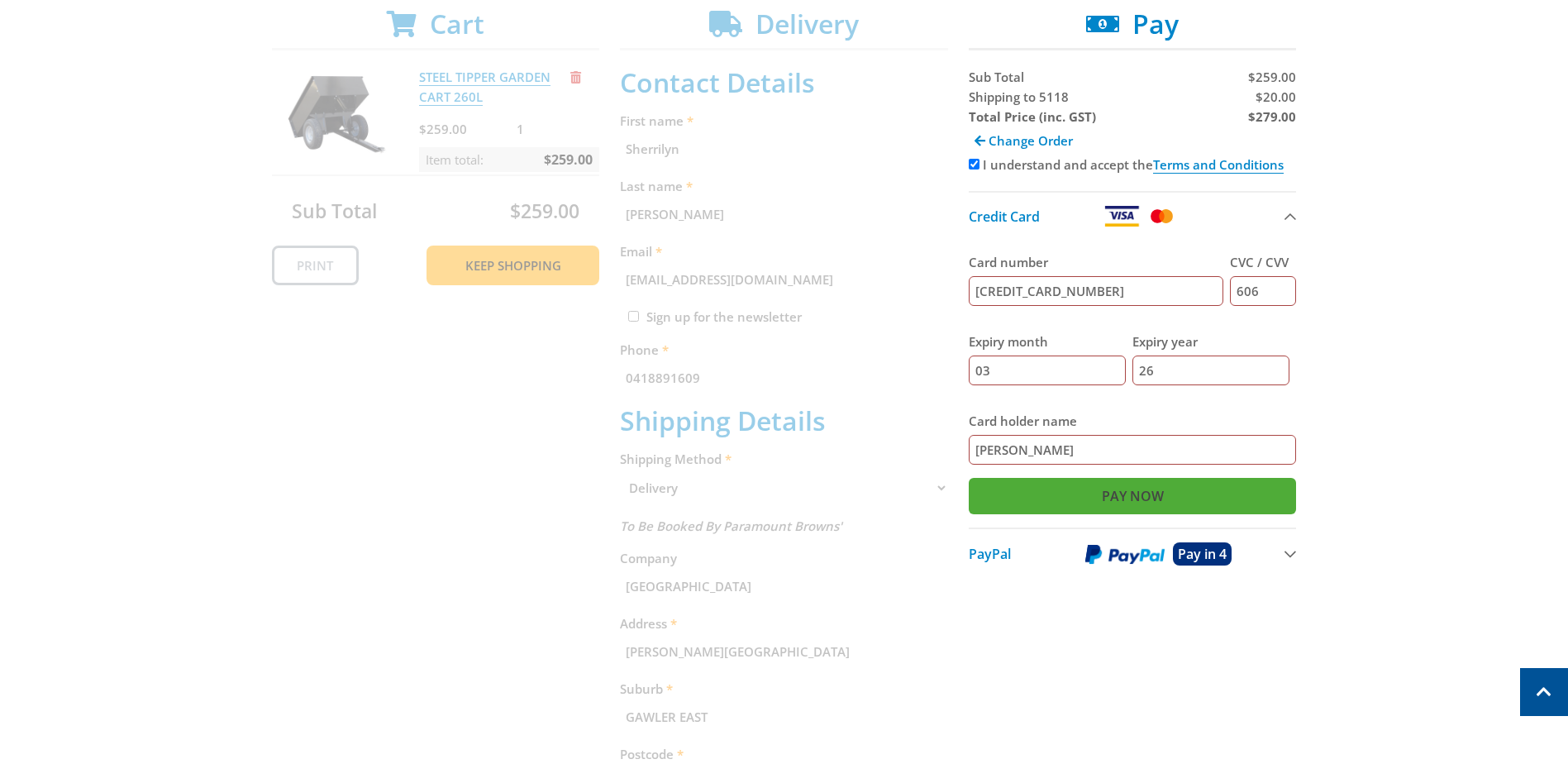
type input "Mrs Sherrilyn J Northcott"
click at [1140, 488] on input "Pay Now" at bounding box center [1133, 496] width 328 height 36
type input "Paying..."
